Goal: Information Seeking & Learning: Learn about a topic

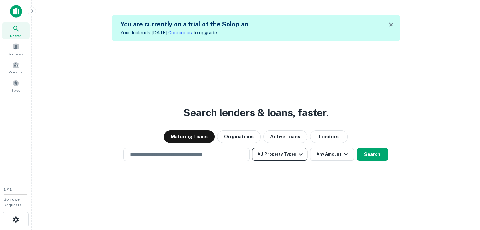
click at [297, 155] on icon "button" at bounding box center [301, 155] width 8 height 8
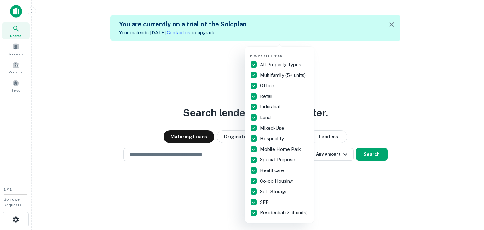
click at [386, 80] on div at bounding box center [242, 115] width 484 height 230
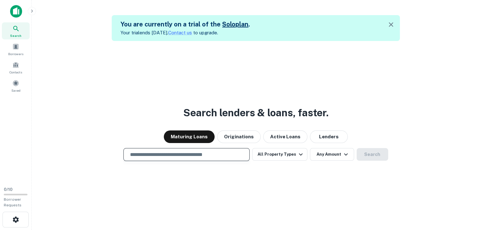
click at [162, 154] on input "text" at bounding box center [186, 154] width 120 height 7
click at [408, 0] on main "You are currently on a trial of the Solo plan . Your trial ends [DATE]. Contact…" at bounding box center [256, 115] width 448 height 230
click at [135, 154] on input "text" at bounding box center [186, 154] width 120 height 7
paste input "**********"
type input "**********"
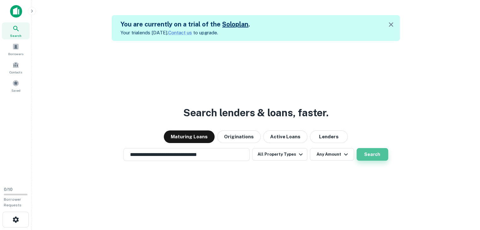
click at [382, 152] on button "Search" at bounding box center [372, 154] width 32 height 13
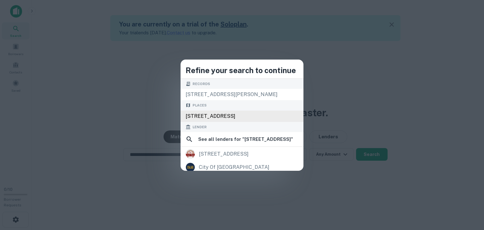
click at [209, 117] on div "[STREET_ADDRESS]" at bounding box center [242, 116] width 123 height 11
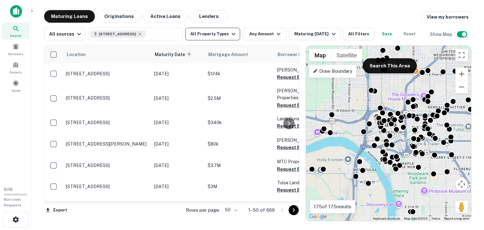
click at [232, 34] on icon "button" at bounding box center [234, 34] width 4 height 2
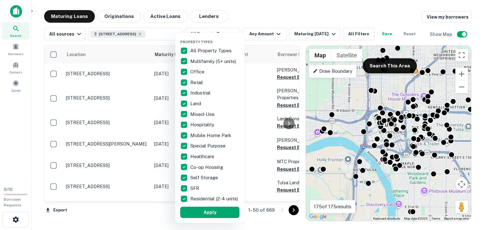
click at [231, 34] on div "Property Types All Property Types Multifamily (5+ units) Office Retail Industri…" at bounding box center [209, 128] width 69 height 190
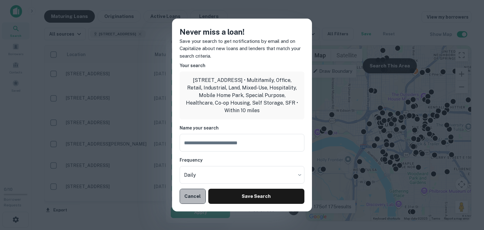
click at [192, 199] on button "Cancel" at bounding box center [193, 196] width 26 height 15
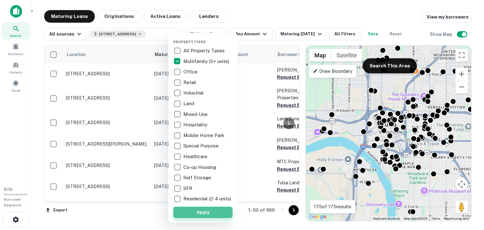
click at [211, 216] on button "Apply" at bounding box center [202, 212] width 59 height 11
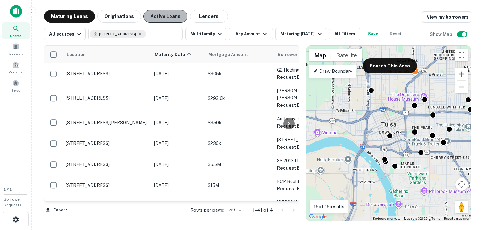
click at [167, 14] on button "Active Loans" at bounding box center [165, 16] width 44 height 13
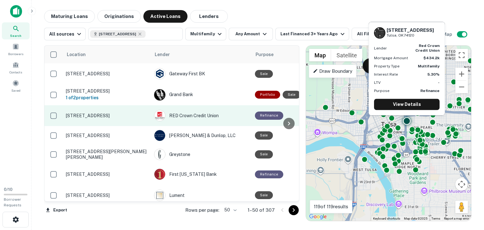
scroll to position [63, 0]
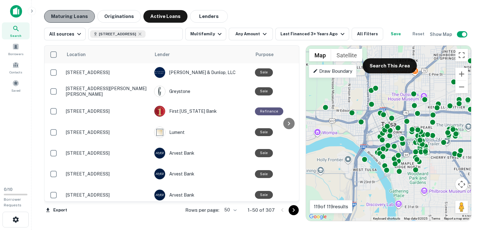
click at [81, 16] on button "Maturing Loans" at bounding box center [69, 16] width 51 height 13
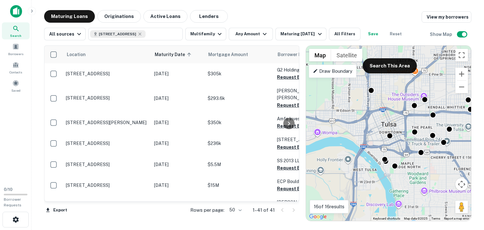
drag, startPoint x: 295, startPoint y: 71, endPoint x: 295, endPoint y: 79, distance: 8.2
click at [295, 79] on div at bounding box center [289, 124] width 13 height 156
click at [16, 31] on icon at bounding box center [16, 29] width 8 height 8
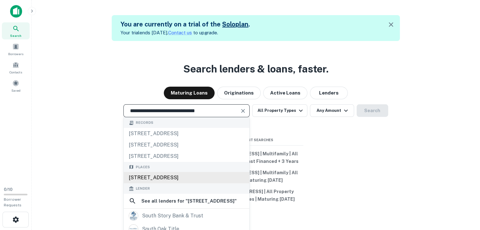
type input "**********"
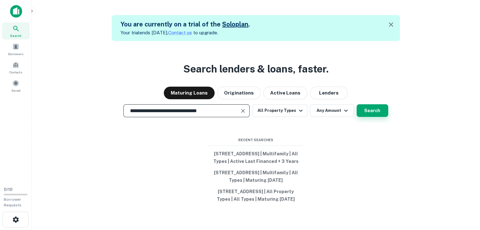
click at [372, 104] on button "Search" at bounding box center [372, 110] width 32 height 13
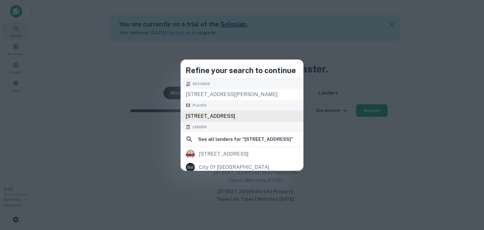
click at [211, 115] on div "[STREET_ADDRESS]" at bounding box center [242, 116] width 123 height 11
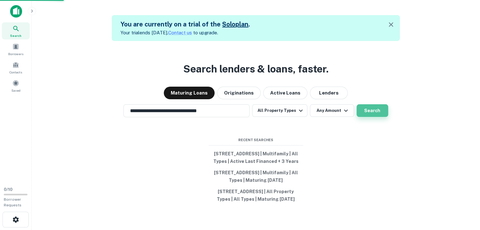
click at [379, 104] on button "Search" at bounding box center [372, 110] width 32 height 13
